Goal: Use online tool/utility: Utilize a website feature to perform a specific function

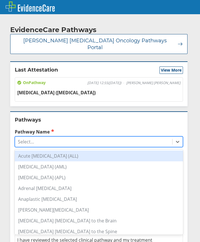
click at [63, 137] on div "Select..." at bounding box center [93, 142] width 157 height 10
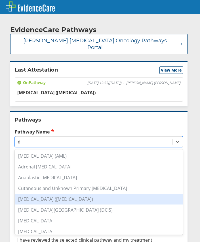
click at [68, 194] on div "[MEDICAL_DATA] ([MEDICAL_DATA])" at bounding box center [99, 199] width 169 height 11
type input "d"
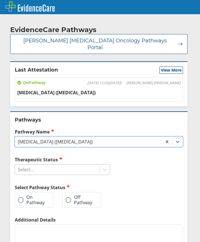
click at [37, 165] on div "Select..." at bounding box center [57, 170] width 84 height 10
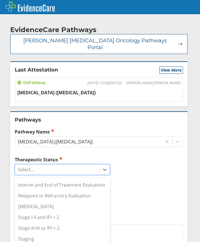
scroll to position [112, 0]
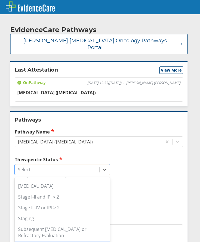
click at [74, 241] on div "Surveillance" at bounding box center [62, 246] width 95 height 11
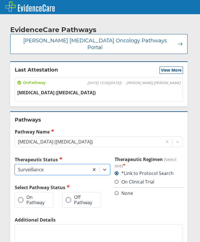
click at [22, 197] on span at bounding box center [21, 200] width 6 height 6
click at [0, 0] on input "On Pathway" at bounding box center [0, 0] width 0 height 0
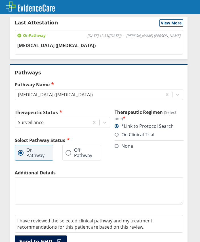
click at [62, 239] on icon at bounding box center [58, 242] width 9 height 6
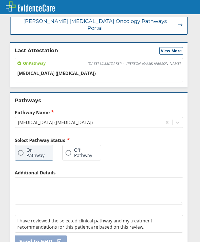
scroll to position [0, 0]
